Goal: Navigation & Orientation: Find specific page/section

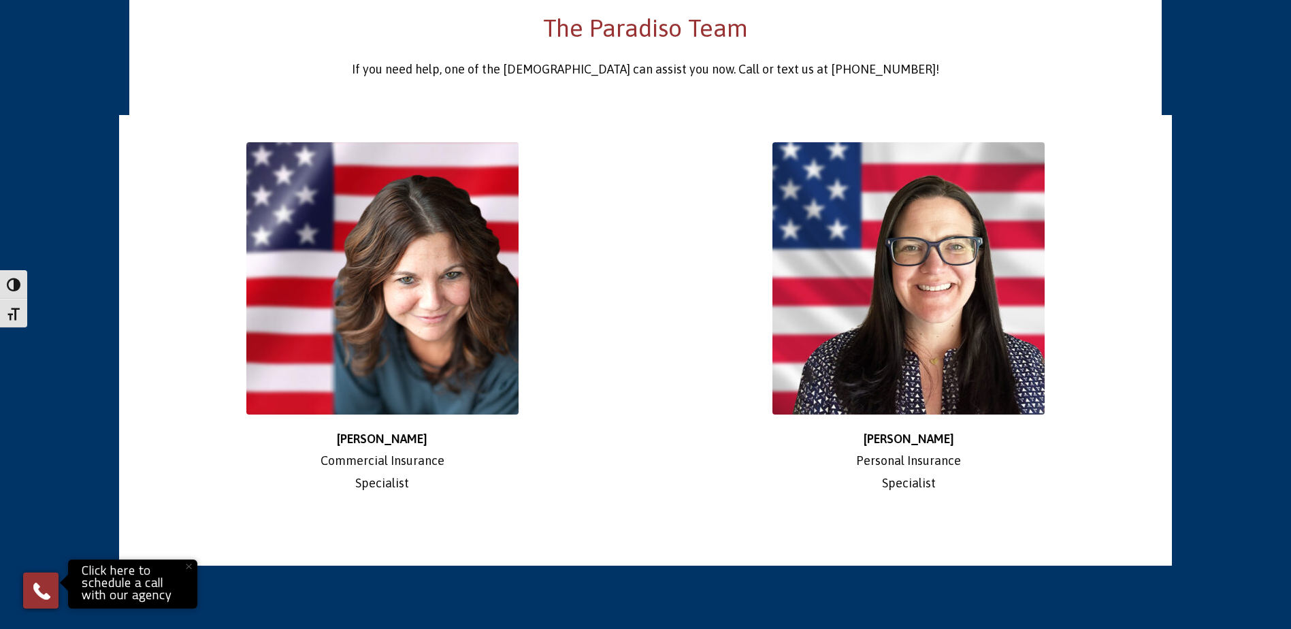
scroll to position [2314, 0]
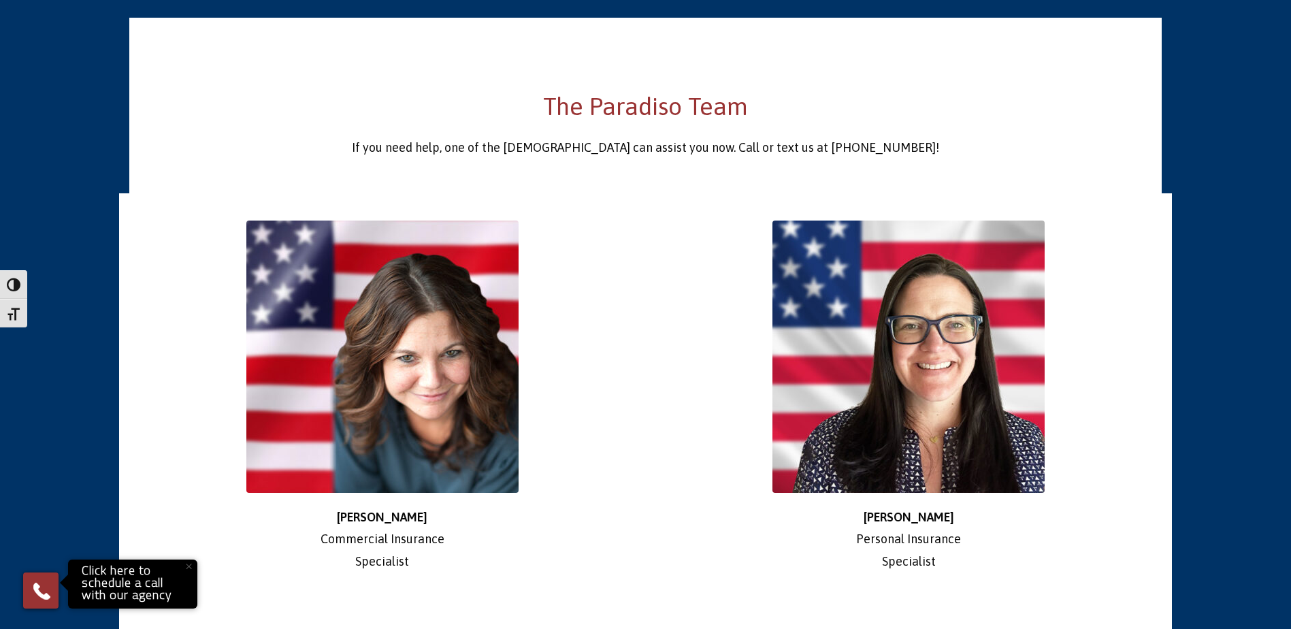
click at [422, 379] on img at bounding box center [382, 357] width 272 height 272
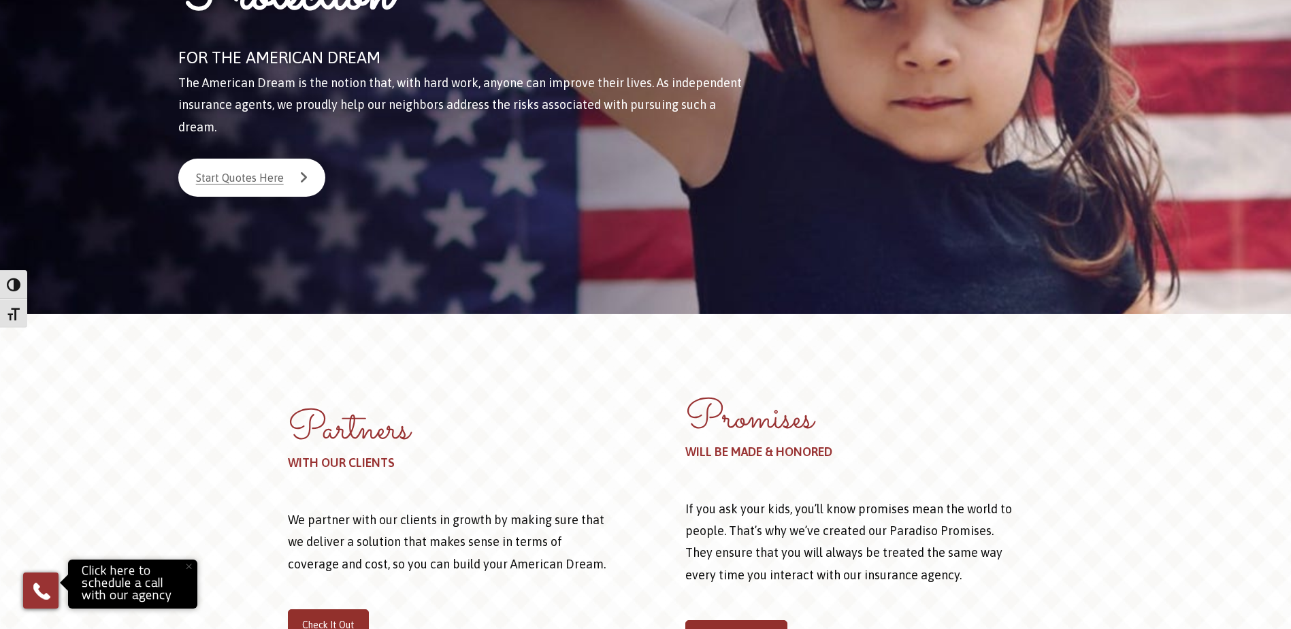
scroll to position [0, 0]
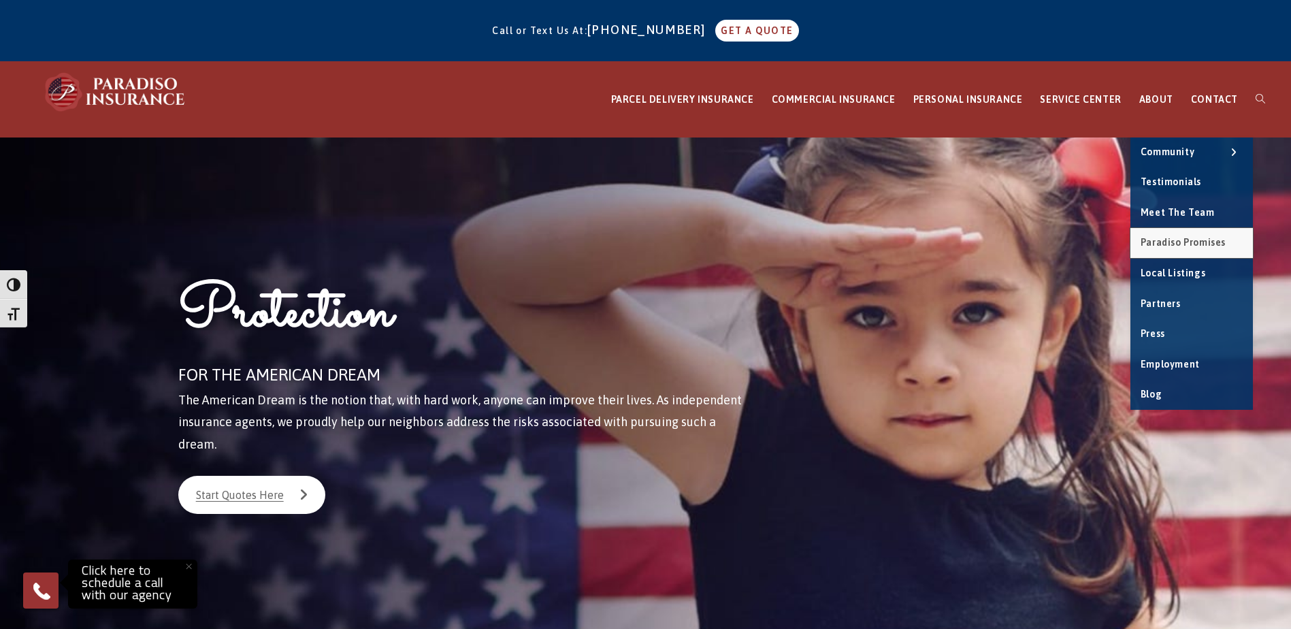
click at [1203, 250] on link "Paradiso Promises" at bounding box center [1192, 243] width 123 height 30
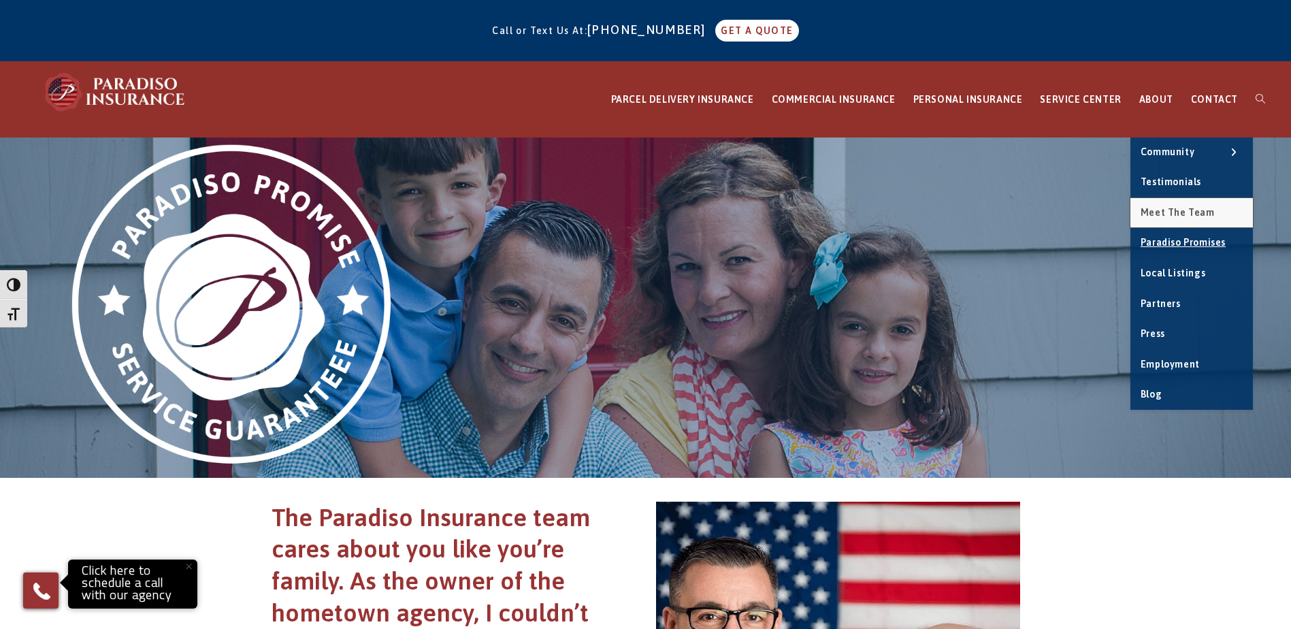
click at [1210, 212] on span "Meet the Team" at bounding box center [1178, 212] width 74 height 11
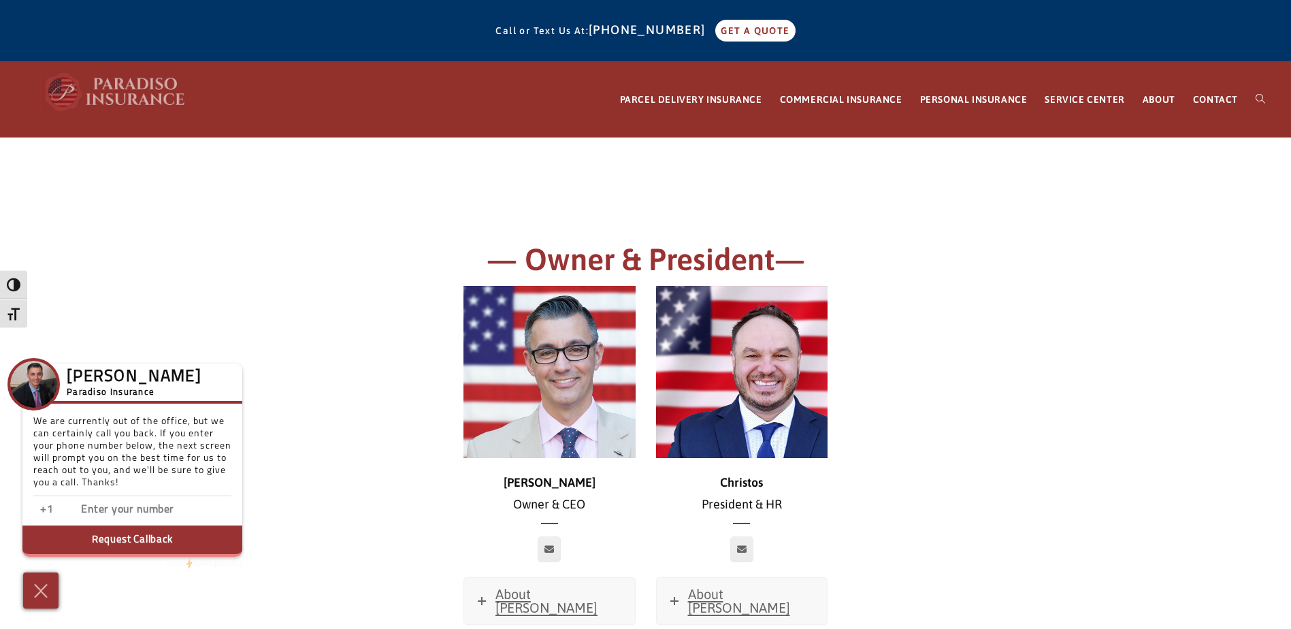
click at [82, 72] on img at bounding box center [116, 91] width 150 height 41
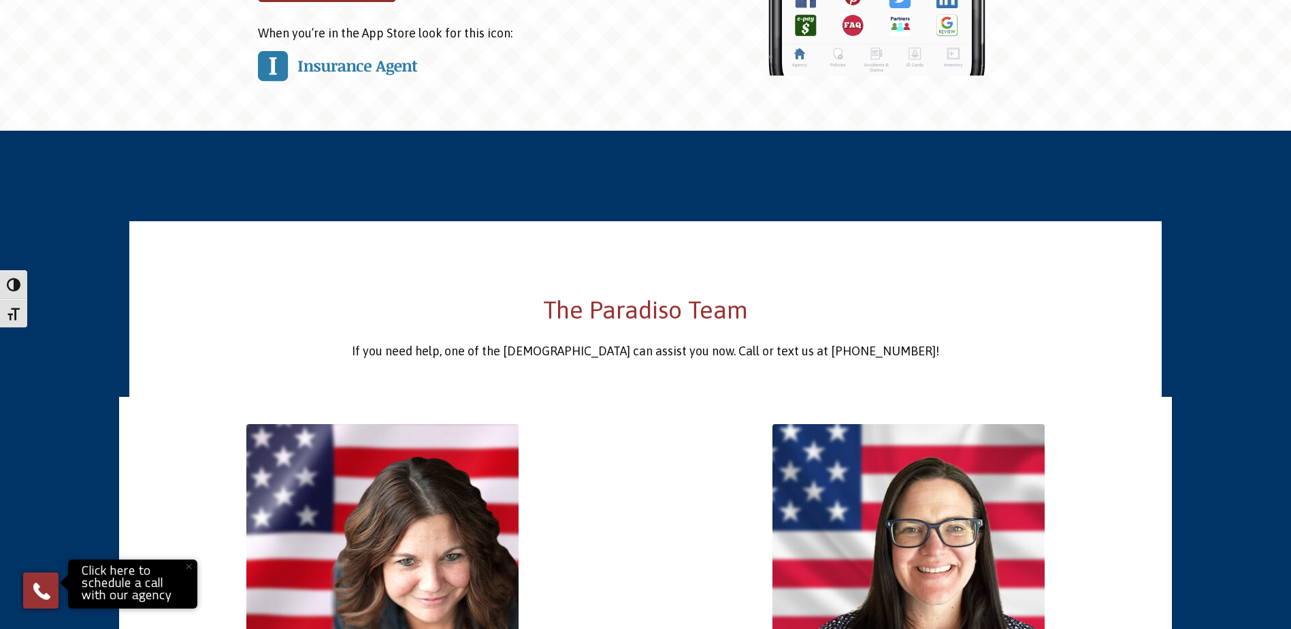
scroll to position [1702, 0]
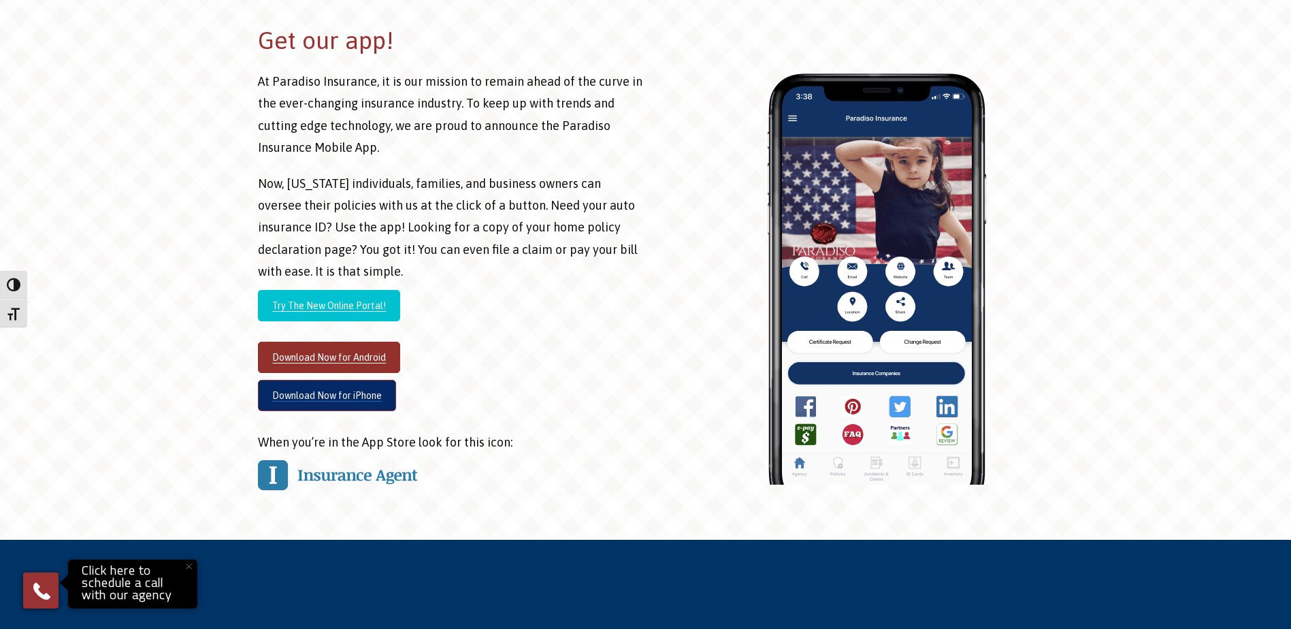
click at [336, 380] on link "Download Now for iPhone" at bounding box center [327, 395] width 138 height 31
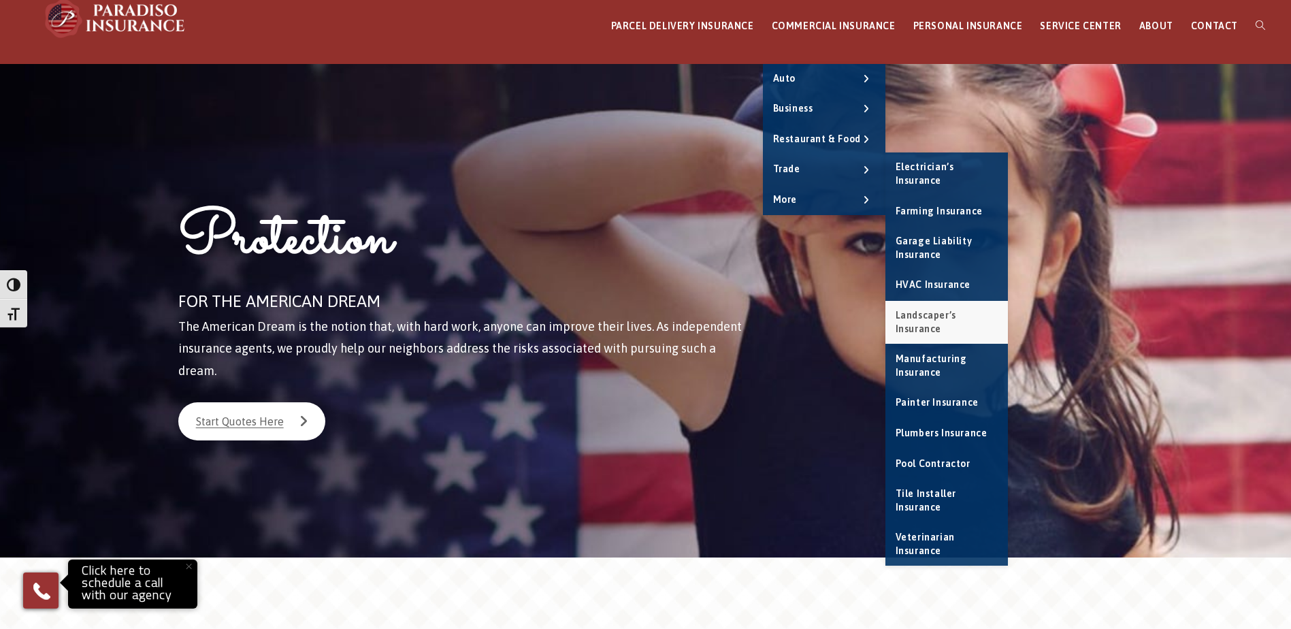
scroll to position [68, 0]
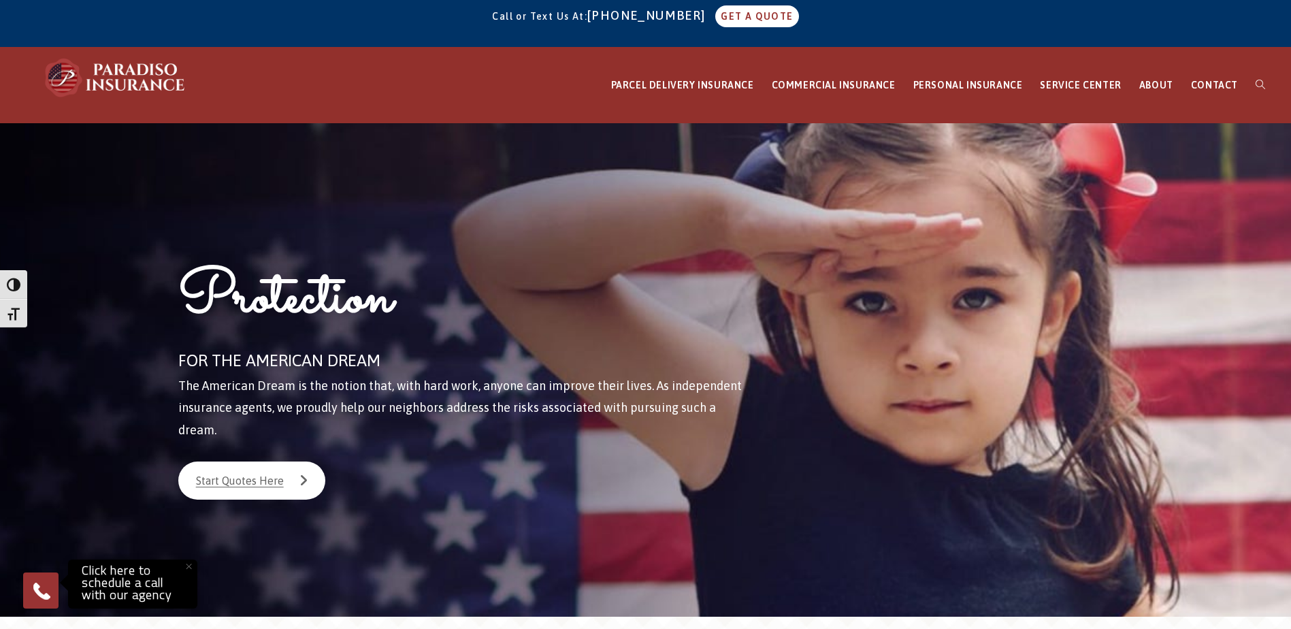
scroll to position [0, 0]
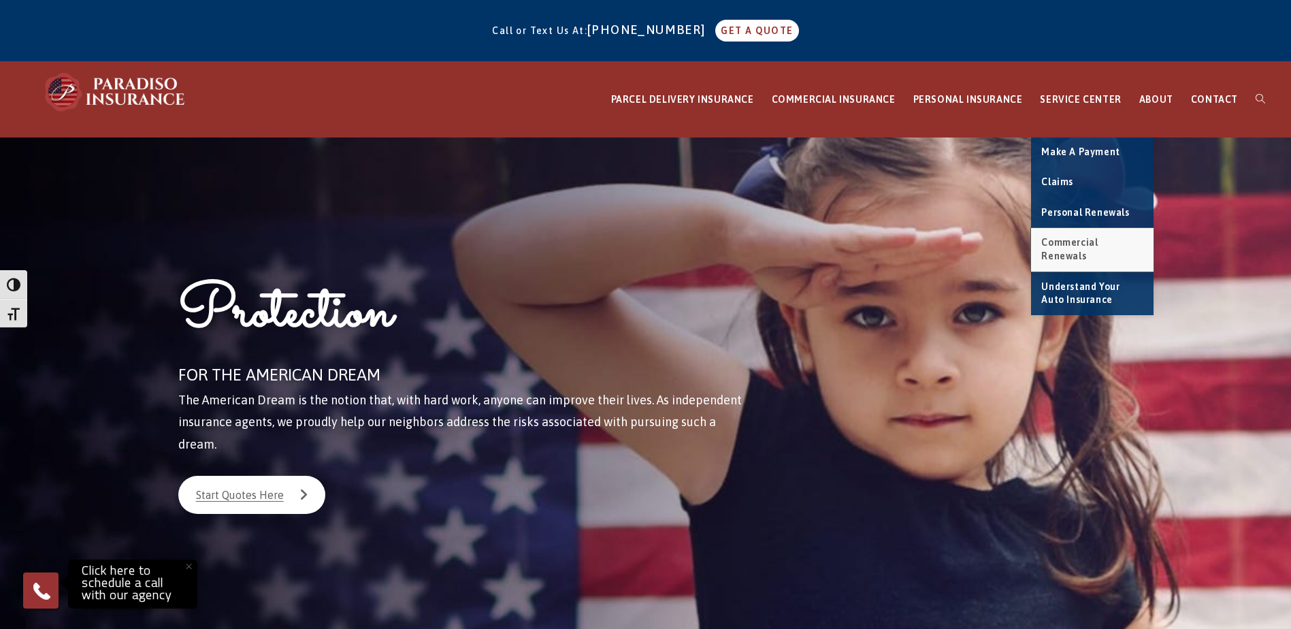
click at [1098, 243] on span "Commercial Renewals" at bounding box center [1069, 249] width 56 height 25
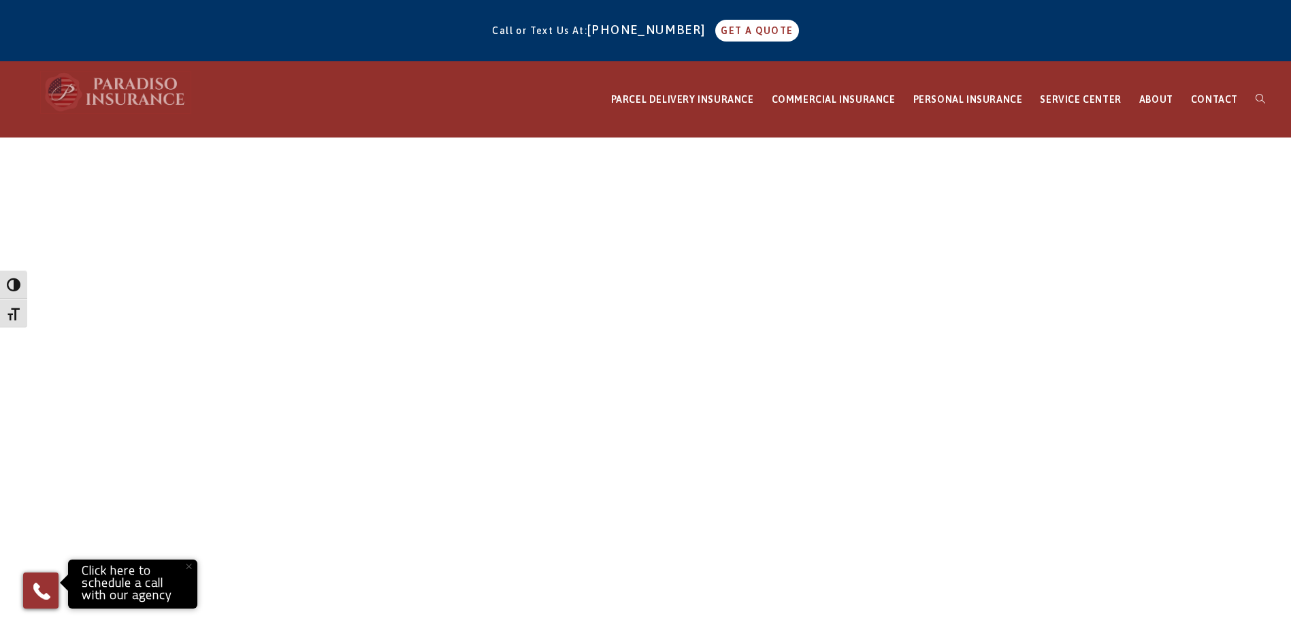
click at [109, 93] on img at bounding box center [116, 91] width 150 height 41
